Goal: Navigation & Orientation: Find specific page/section

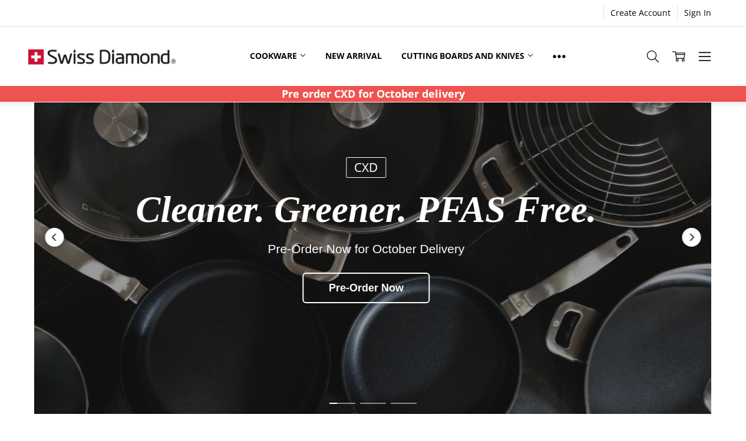
scroll to position [59, 0]
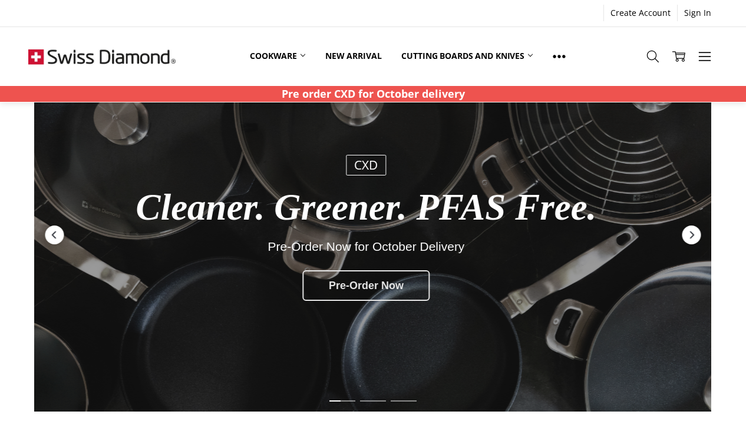
click at [367, 301] on div "Pre-Order Now" at bounding box center [367, 285] width 128 height 31
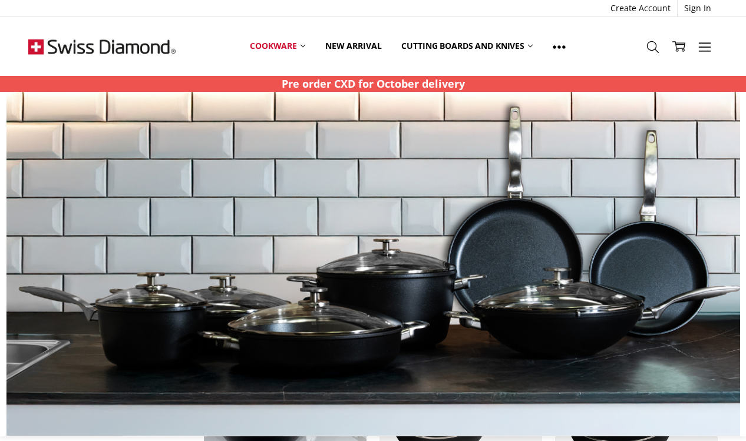
scroll to position [812, 0]
click at [370, 84] on strong "Pre order CXD for October delivery" at bounding box center [373, 84] width 183 height 14
click at [373, 200] on img at bounding box center [373, 264] width 734 height 344
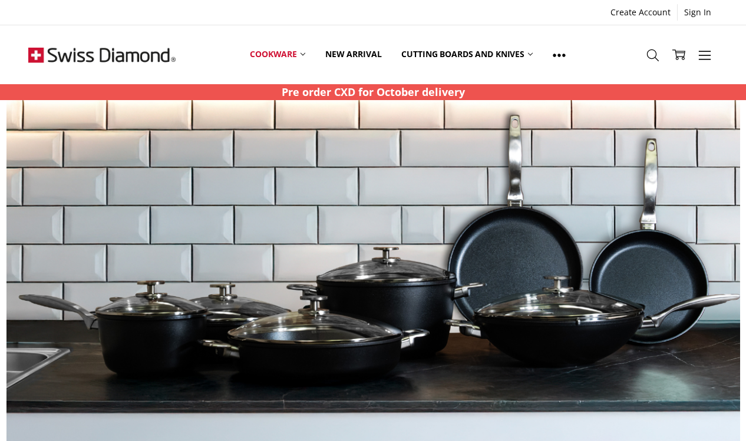
click at [344, 99] on p "Pre order CXD for October delivery" at bounding box center [373, 92] width 183 height 16
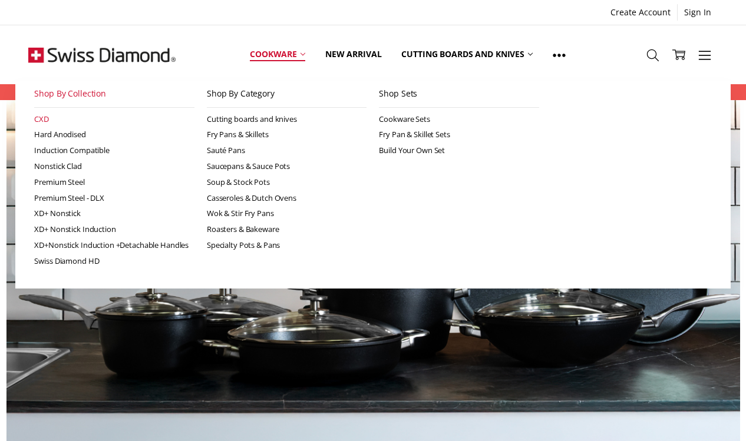
click at [44, 117] on link "CXD" at bounding box center [114, 119] width 160 height 16
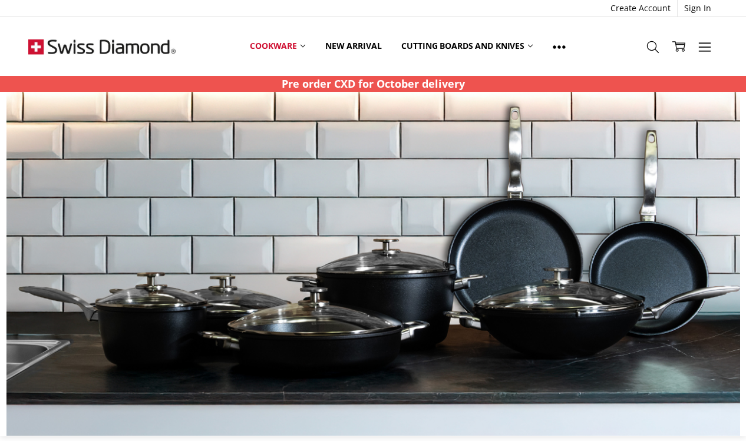
scroll to position [857, 0]
click at [328, 90] on strong "Pre order CXD for October delivery" at bounding box center [373, 84] width 183 height 14
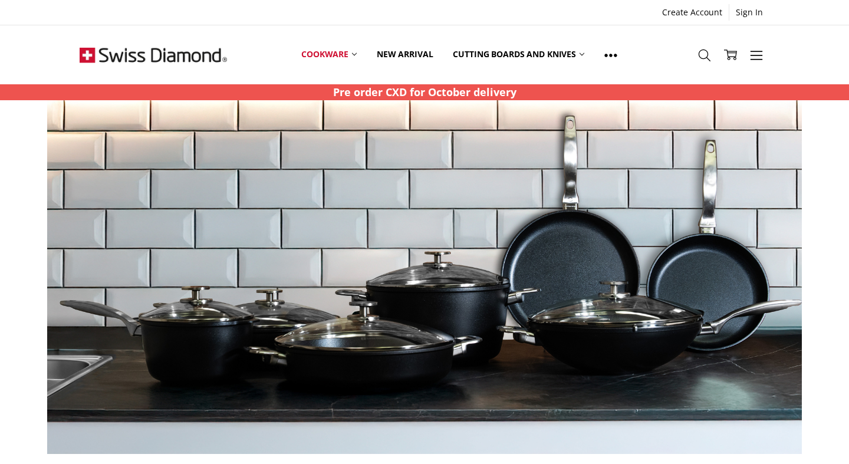
scroll to position [0, 0]
click at [745, 422] on div at bounding box center [424, 277] width 836 height 354
click at [339, 147] on img at bounding box center [383, 277] width 754 height 354
click at [50, 175] on img at bounding box center [383, 277] width 754 height 354
click at [37, 180] on img at bounding box center [383, 277] width 754 height 354
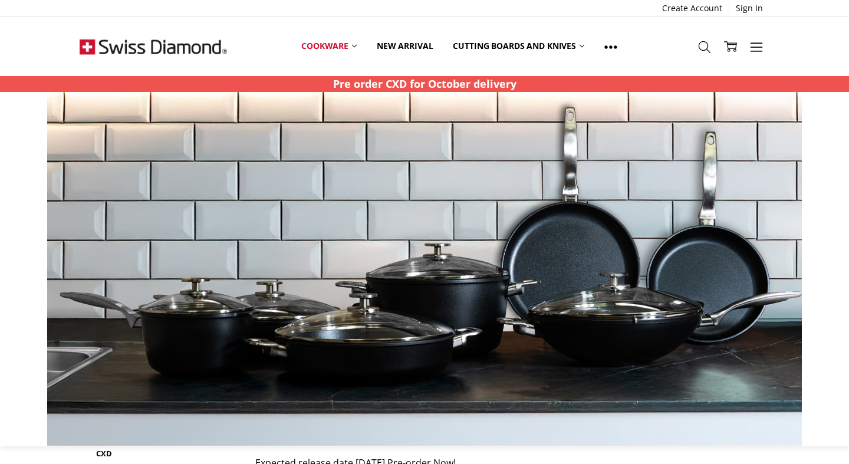
scroll to position [103, 0]
click at [103, 441] on link "CXD" at bounding box center [169, 453] width 146 height 19
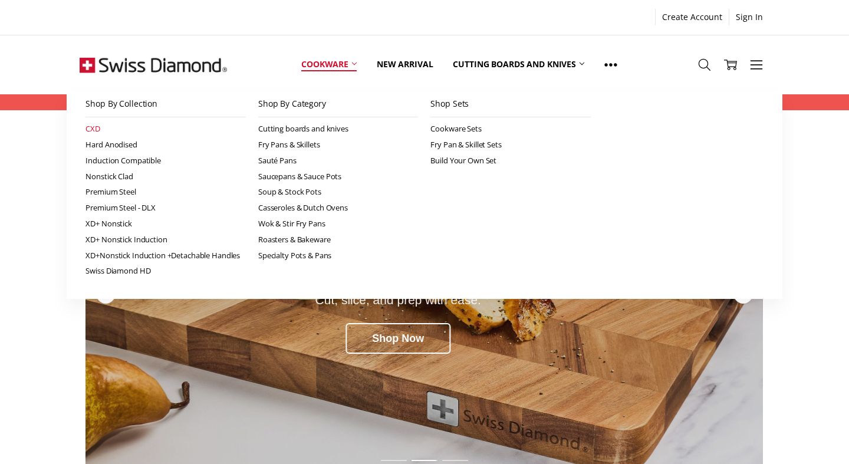
click at [93, 130] on link "CXD" at bounding box center [165, 129] width 160 height 16
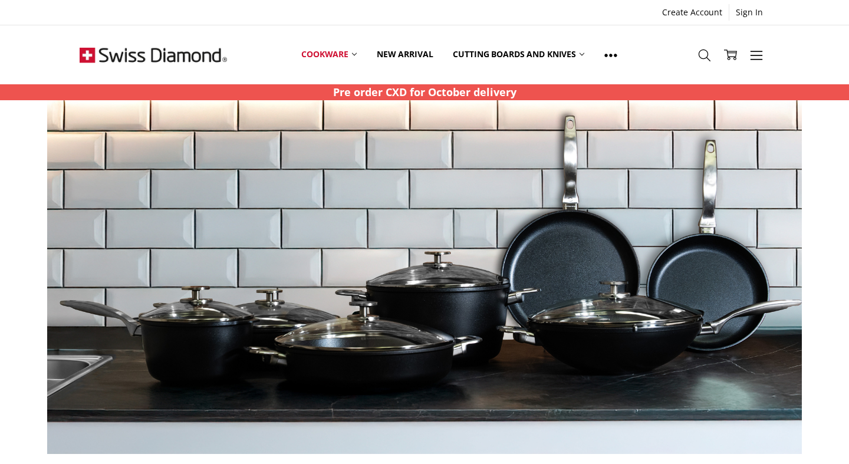
click at [299, 402] on img at bounding box center [383, 277] width 754 height 354
